Goal: Information Seeking & Learning: Learn about a topic

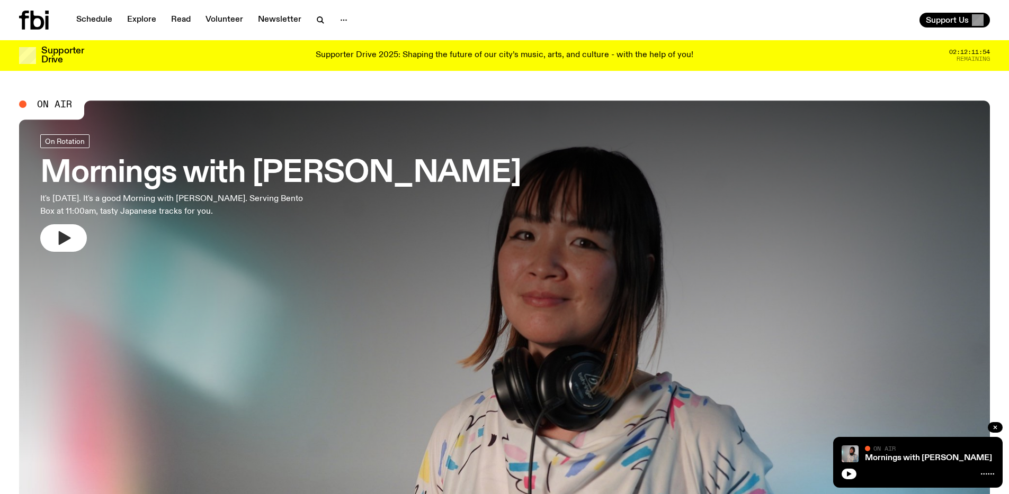
click at [65, 246] on icon "button" at bounding box center [63, 238] width 17 height 17
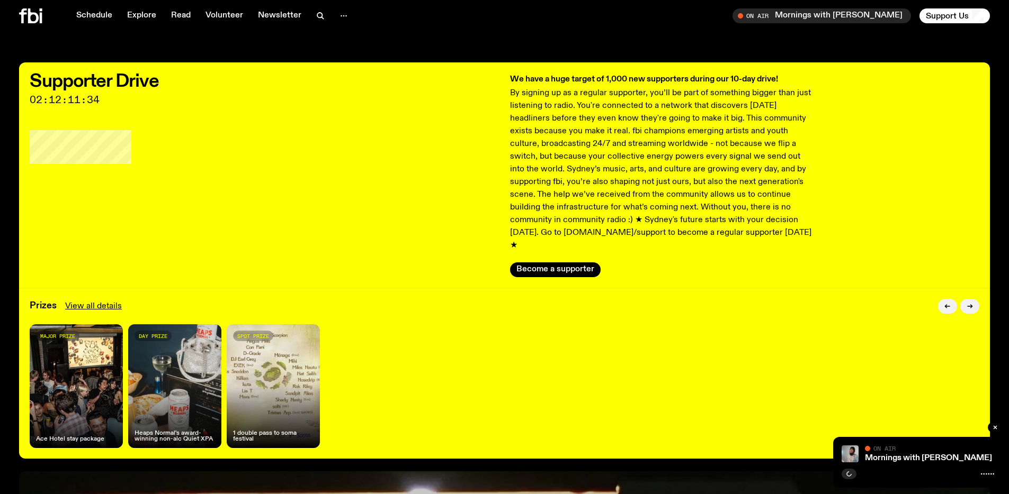
scroll to position [2, 0]
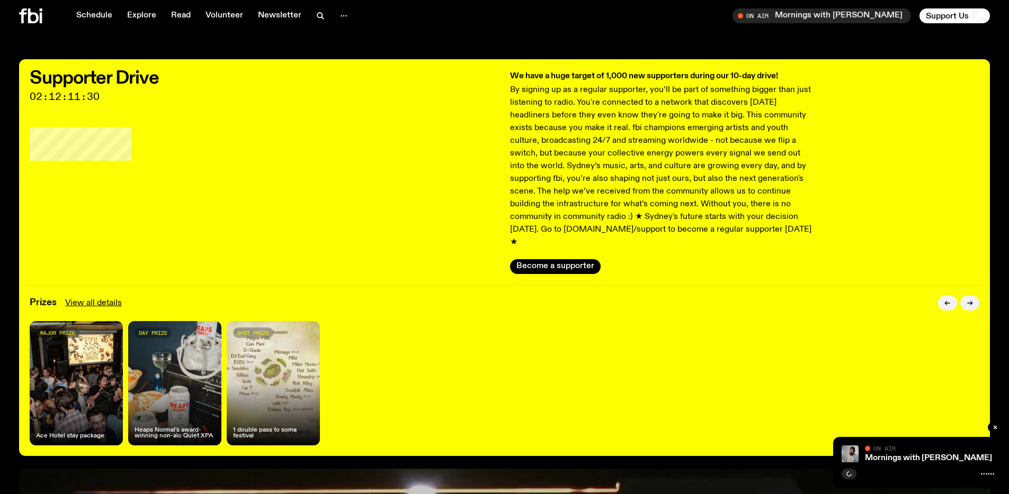
click at [277, 349] on div "spot prize 1 double pass to soma festival" at bounding box center [273, 383] width 93 height 124
click at [111, 297] on link "View all details" at bounding box center [93, 303] width 57 height 13
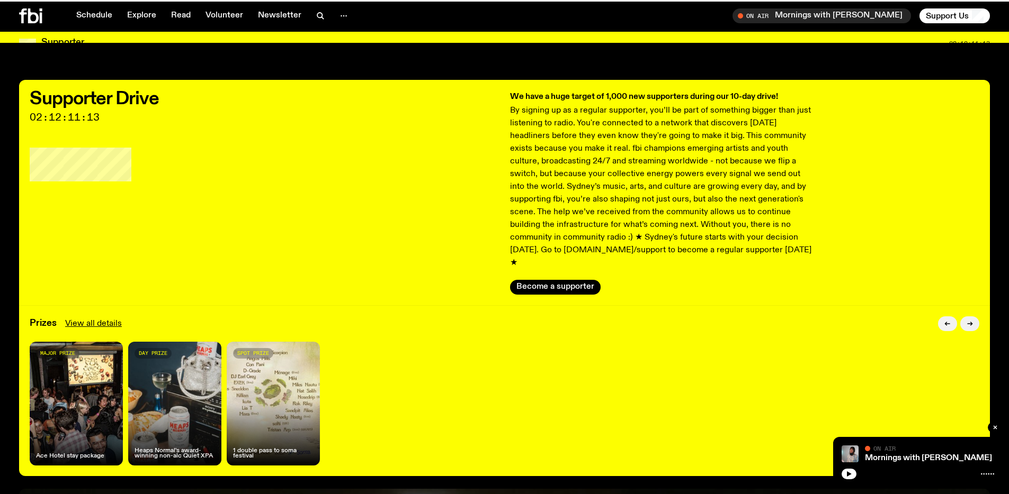
scroll to position [2, 0]
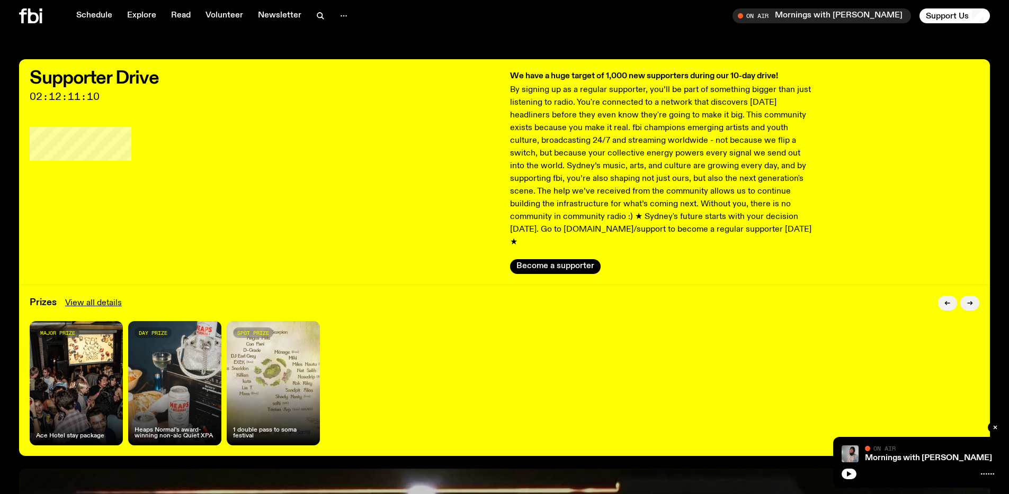
click at [171, 393] on div "day prize Heaps Normal's award-winning non-alc Quiet XPA" at bounding box center [174, 383] width 93 height 124
click at [256, 389] on div "spot prize 1 double pass to soma festival" at bounding box center [273, 383] width 93 height 124
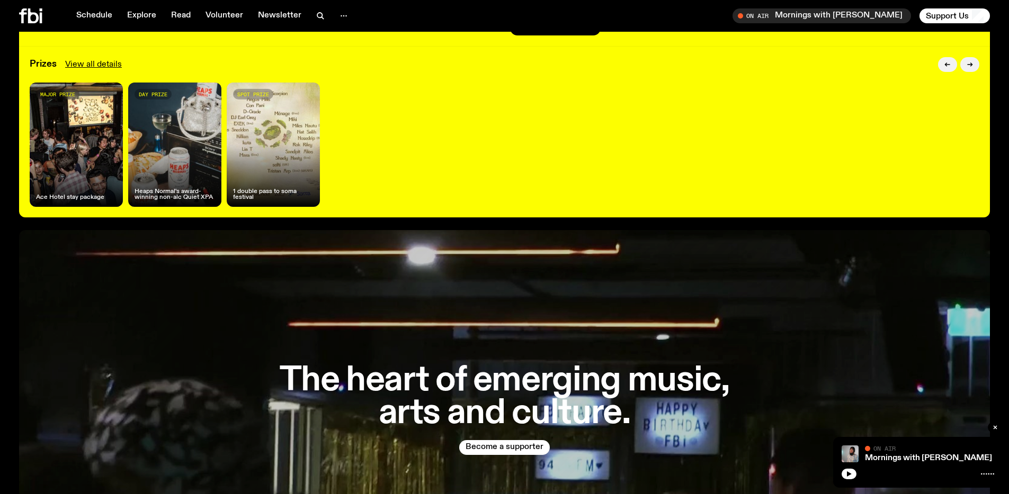
scroll to position [0, 0]
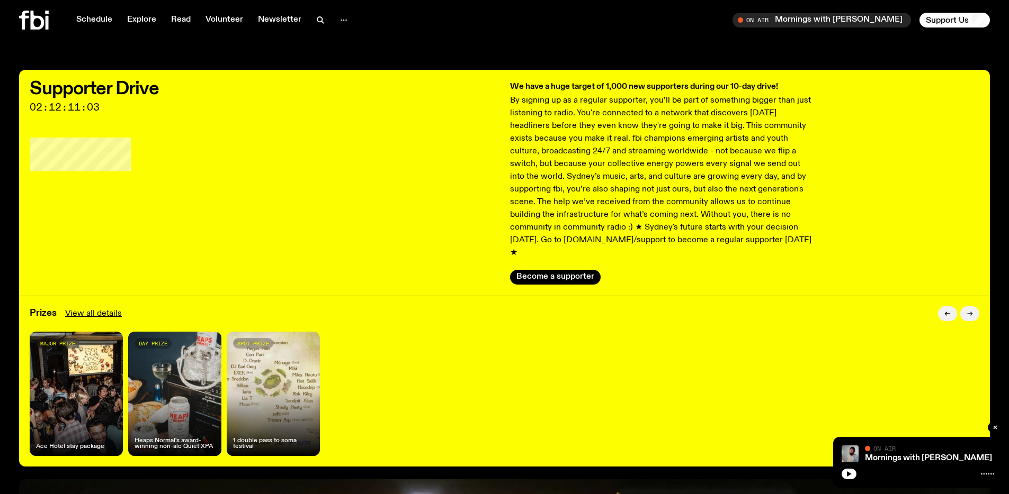
click at [966, 311] on icon "button" at bounding box center [969, 314] width 6 height 6
